Goal: Task Accomplishment & Management: Use online tool/utility

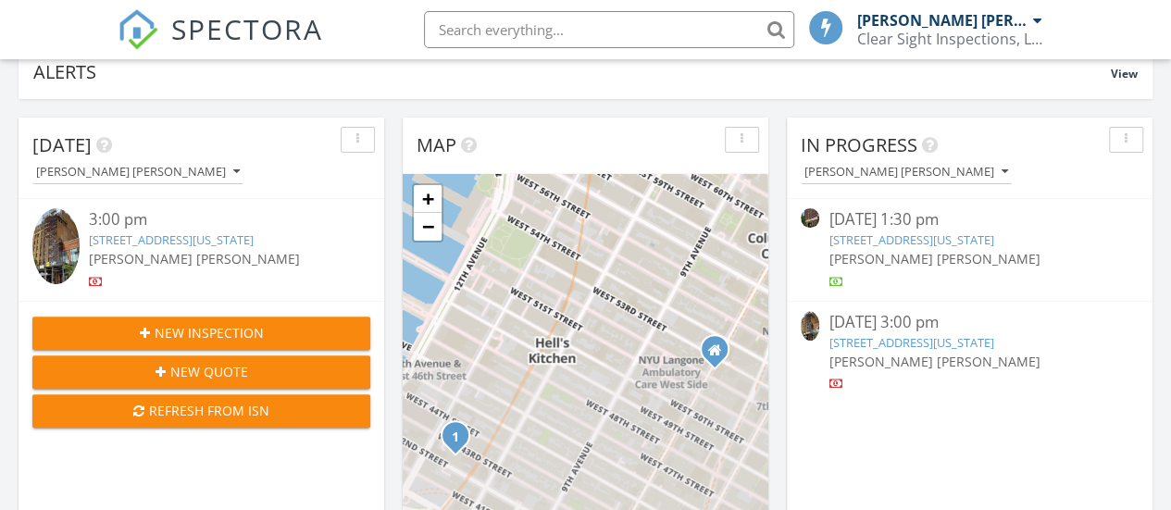
scroll to position [9, 9]
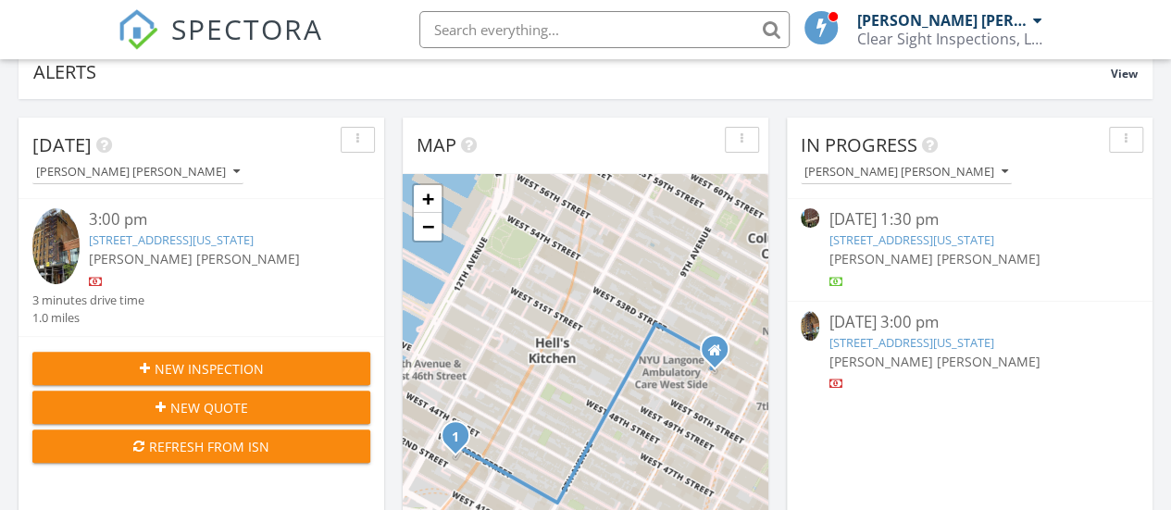
click at [890, 240] on link "2025 Broadway APT 23G, New York, NY 10023" at bounding box center [911, 240] width 165 height 17
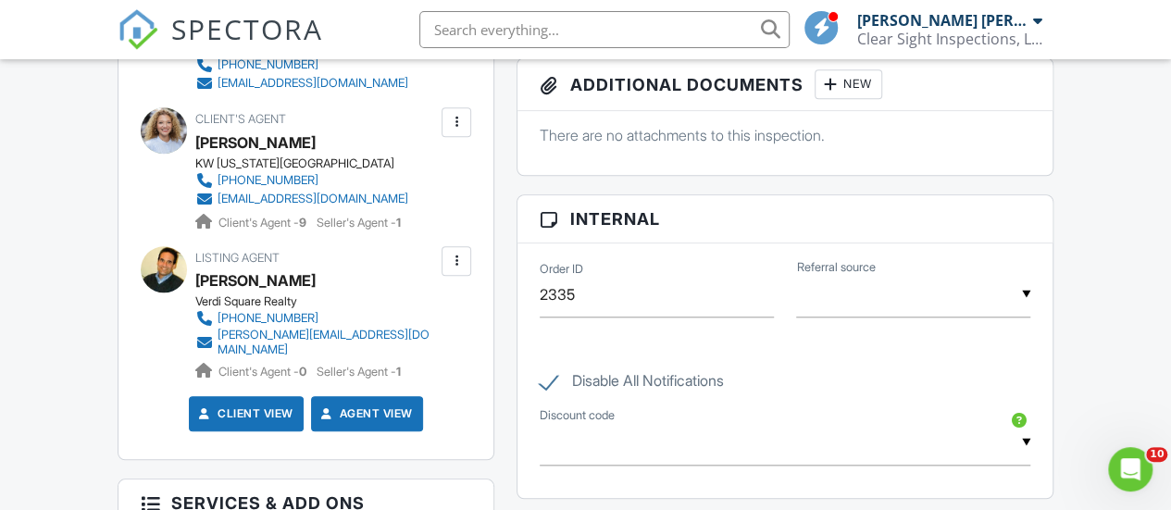
scroll to position [556, 0]
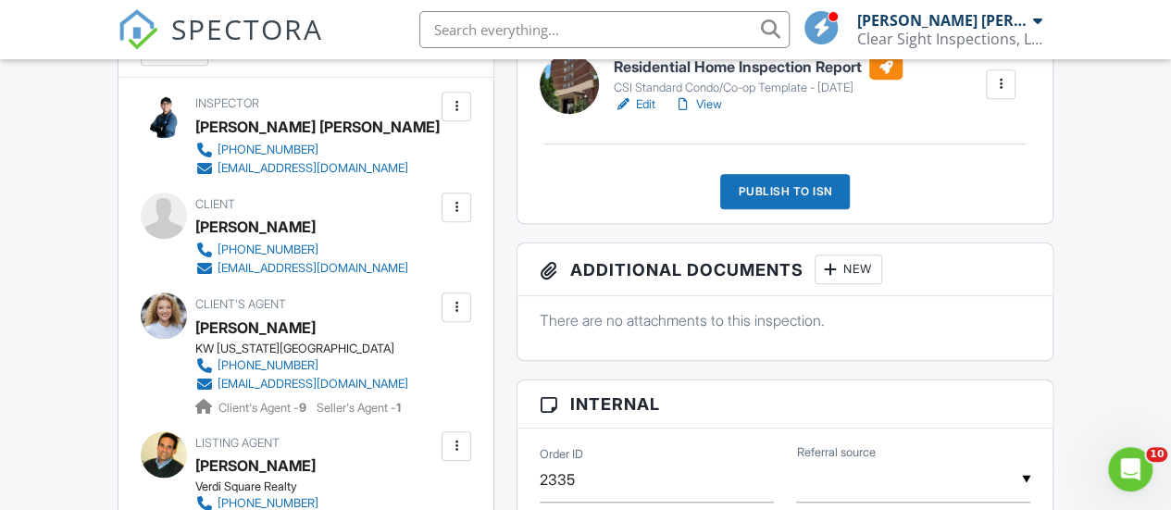
click at [698, 114] on link "View" at bounding box center [698, 104] width 48 height 19
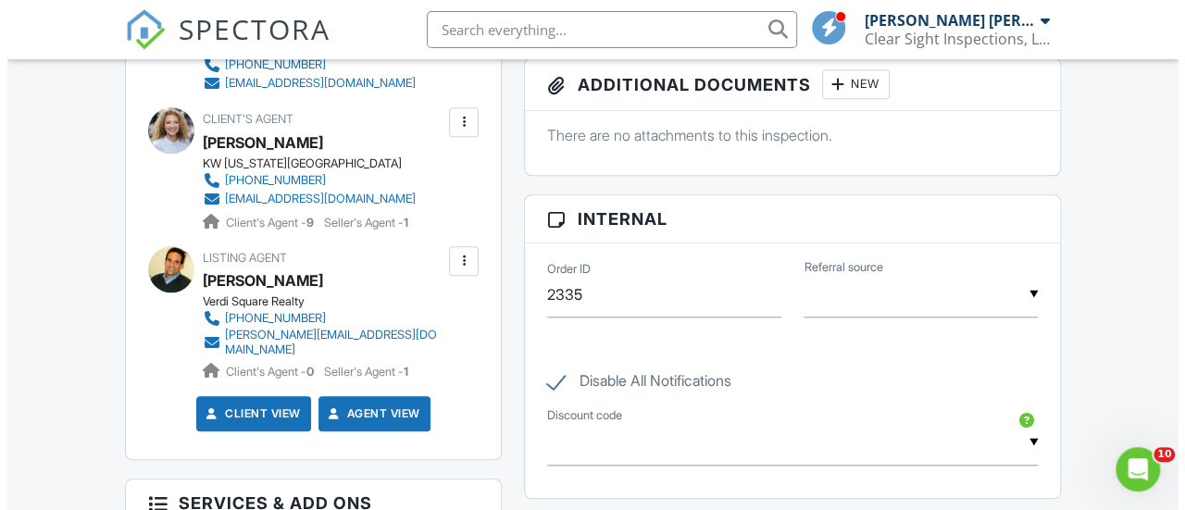
scroll to position [463, 0]
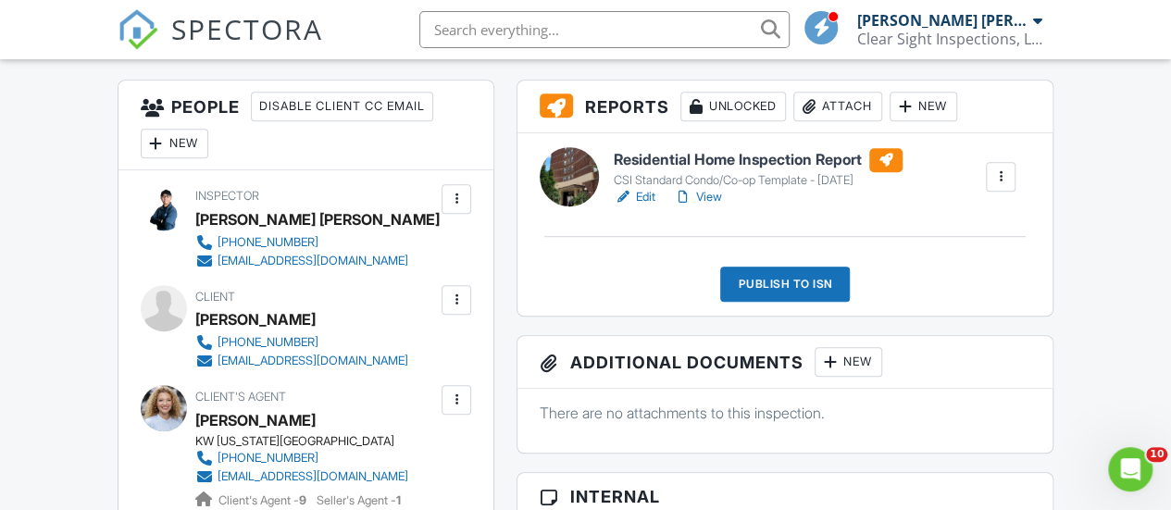
click at [776, 294] on div "Publish to ISN" at bounding box center [785, 284] width 130 height 35
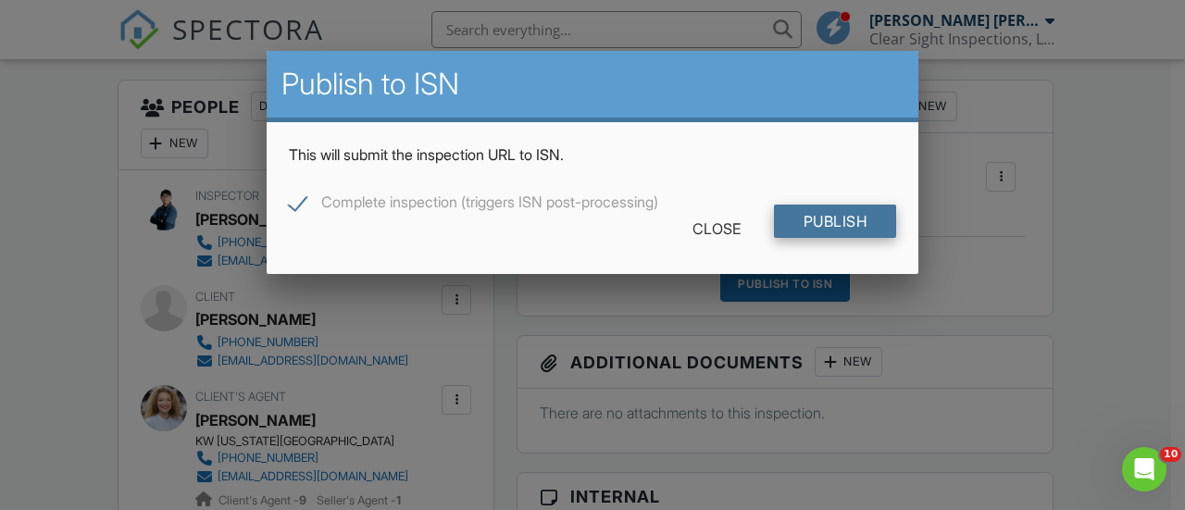
click at [826, 210] on input "Publish" at bounding box center [835, 221] width 123 height 33
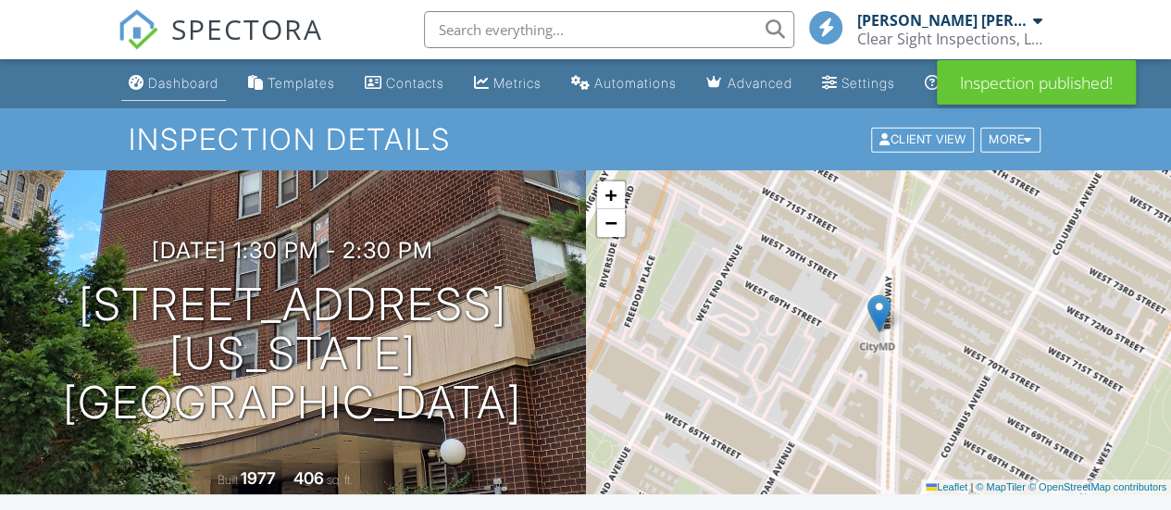
click at [150, 79] on link "Dashboard" at bounding box center [173, 84] width 105 height 34
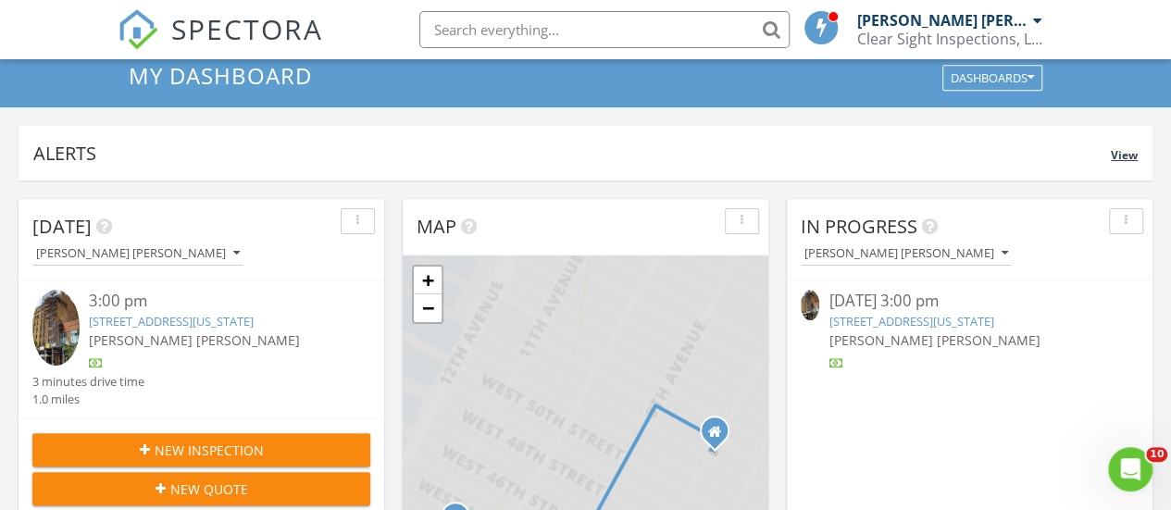
scroll to position [185, 0]
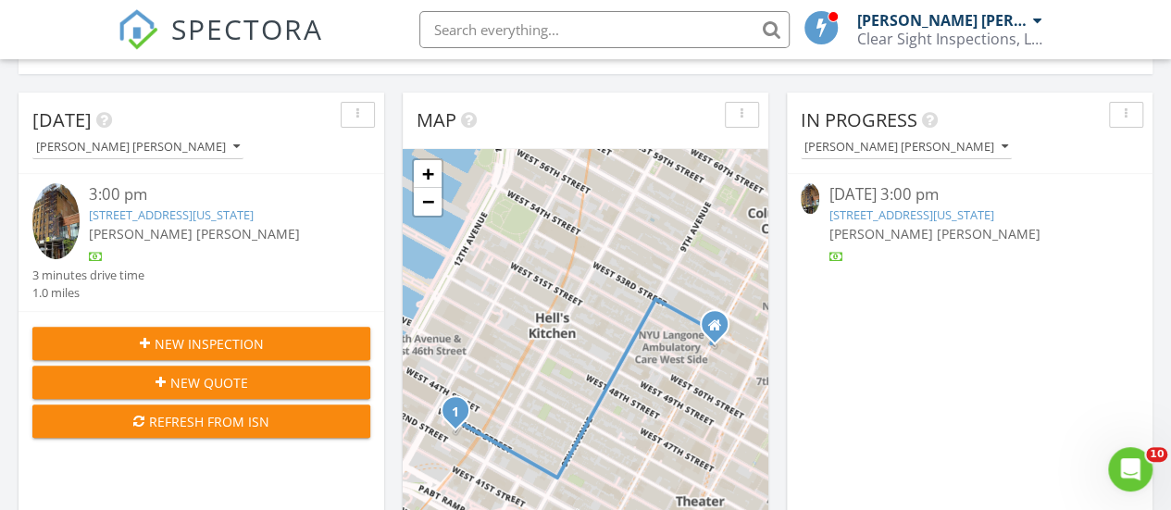
click at [932, 219] on link "[STREET_ADDRESS][US_STATE]" at bounding box center [911, 215] width 165 height 17
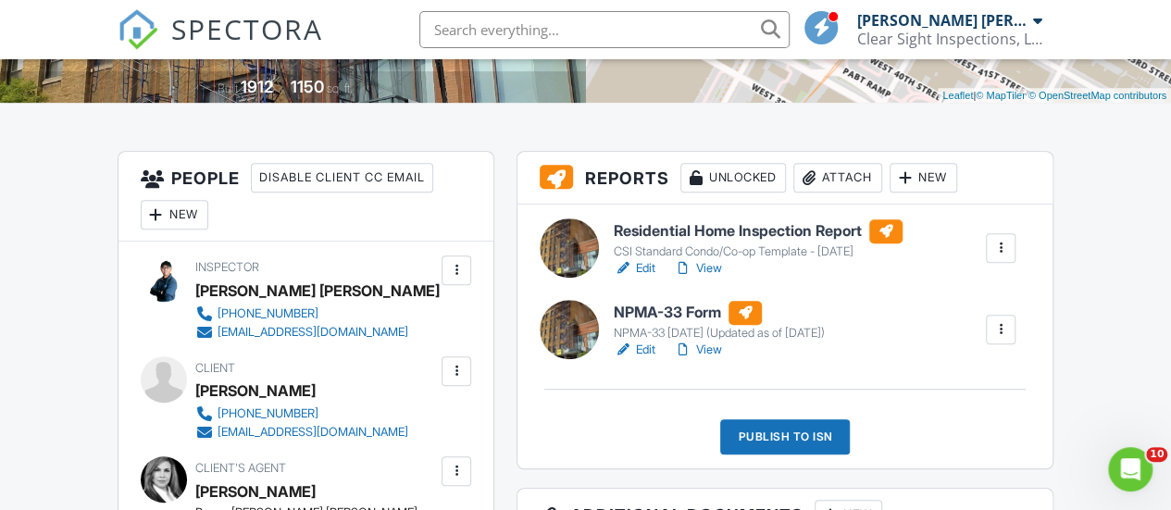
scroll to position [556, 0]
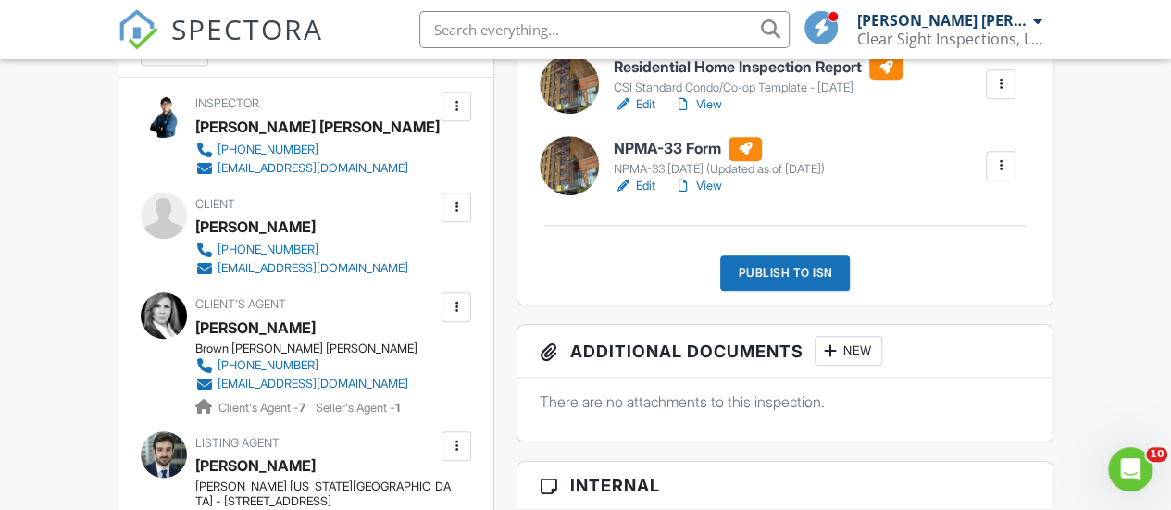
click at [700, 195] on link "View" at bounding box center [698, 186] width 48 height 19
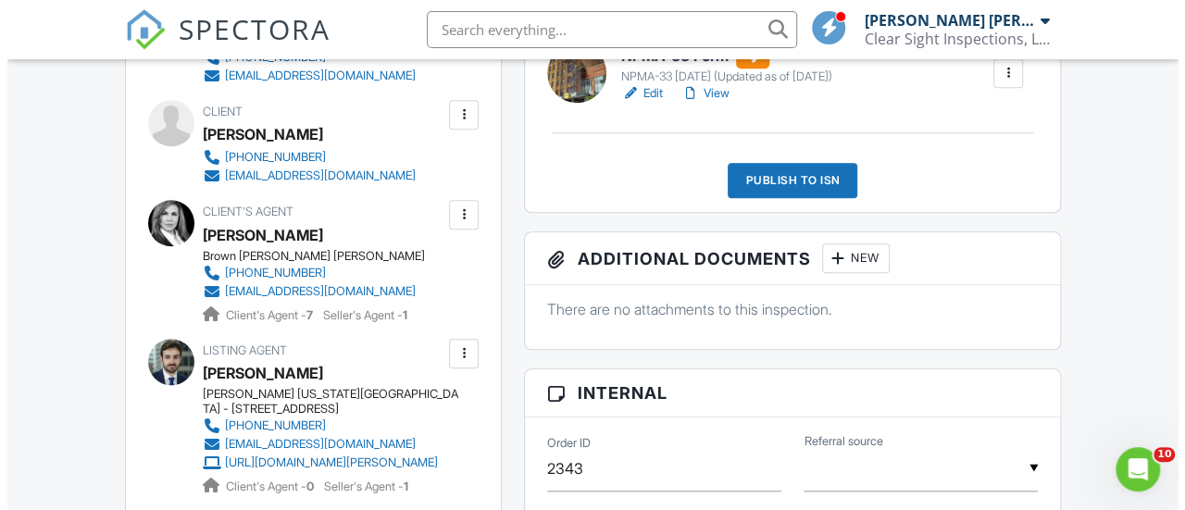
scroll to position [556, 0]
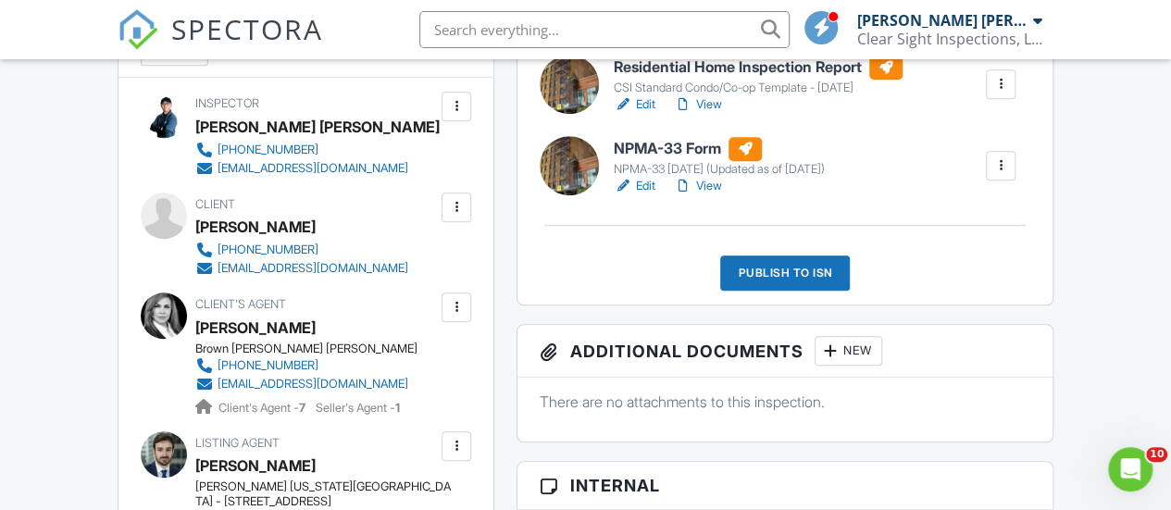
click at [797, 291] on div "Publish to ISN" at bounding box center [785, 273] width 130 height 35
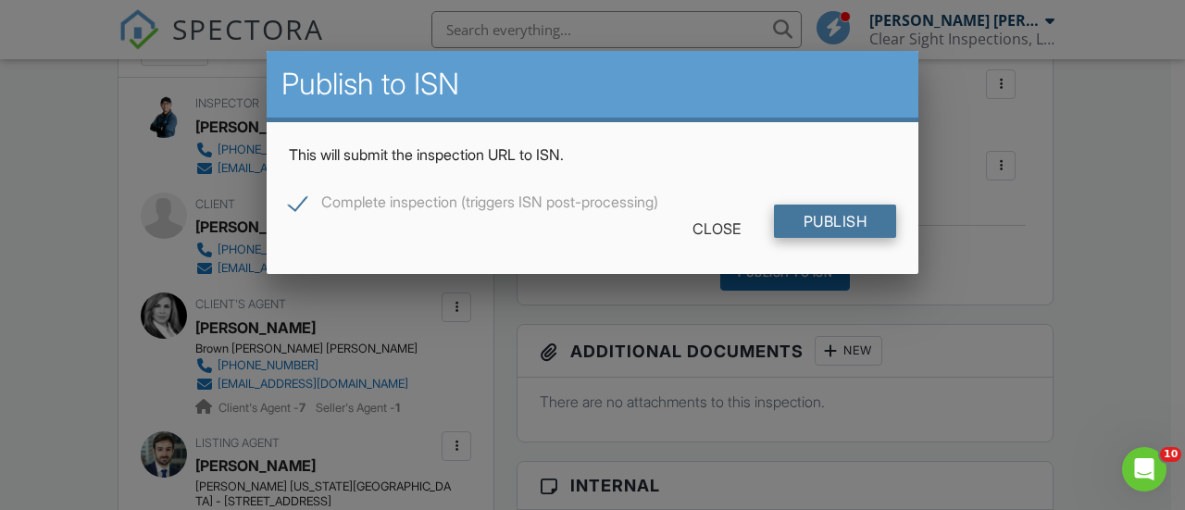
click at [840, 223] on input "Publish" at bounding box center [835, 221] width 123 height 33
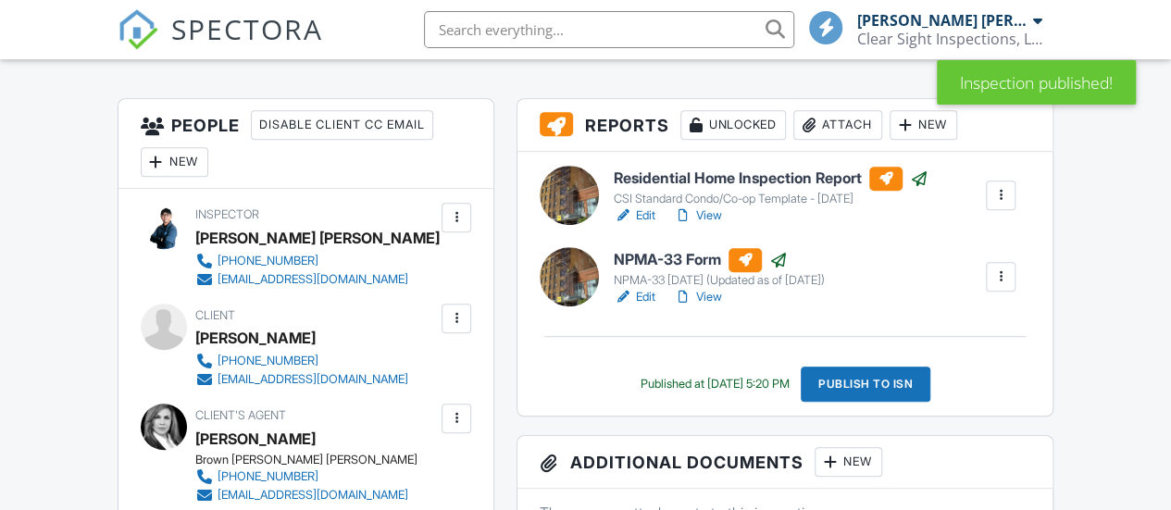
scroll to position [463, 0]
